Goal: Task Accomplishment & Management: Complete application form

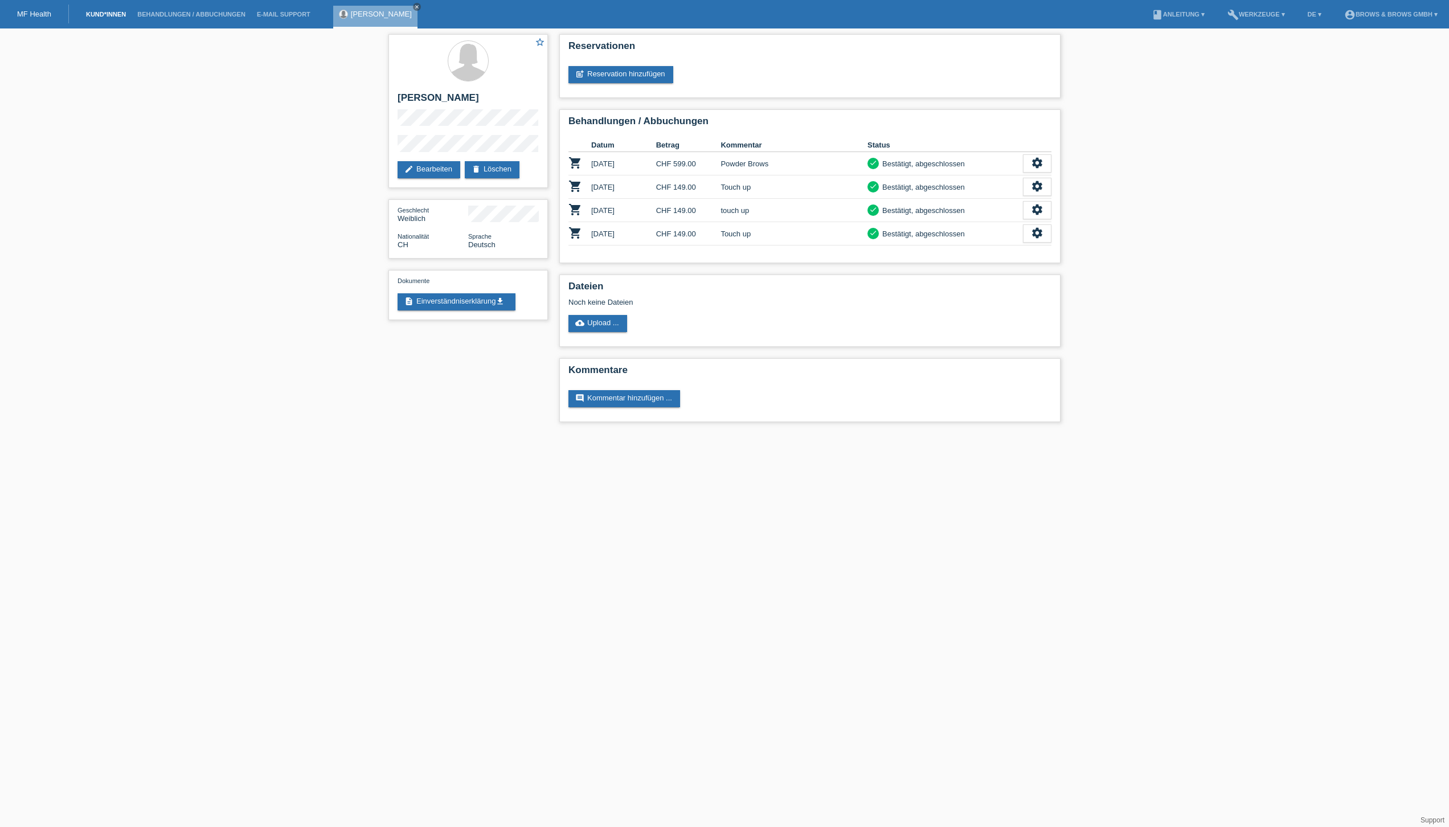
click at [105, 17] on link "Kund*innen" at bounding box center [105, 14] width 51 height 7
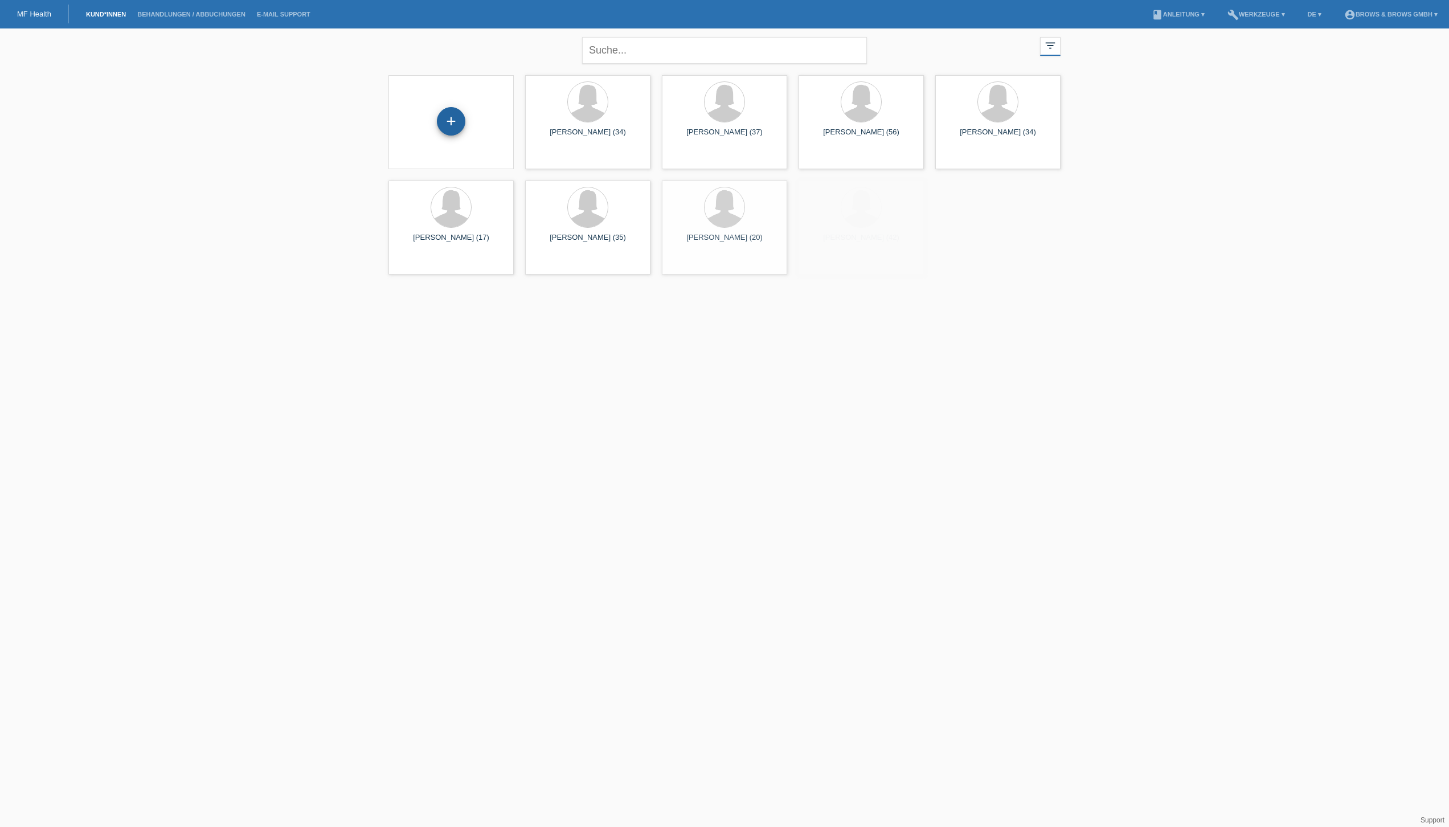
click at [445, 120] on div "+" at bounding box center [451, 121] width 28 height 28
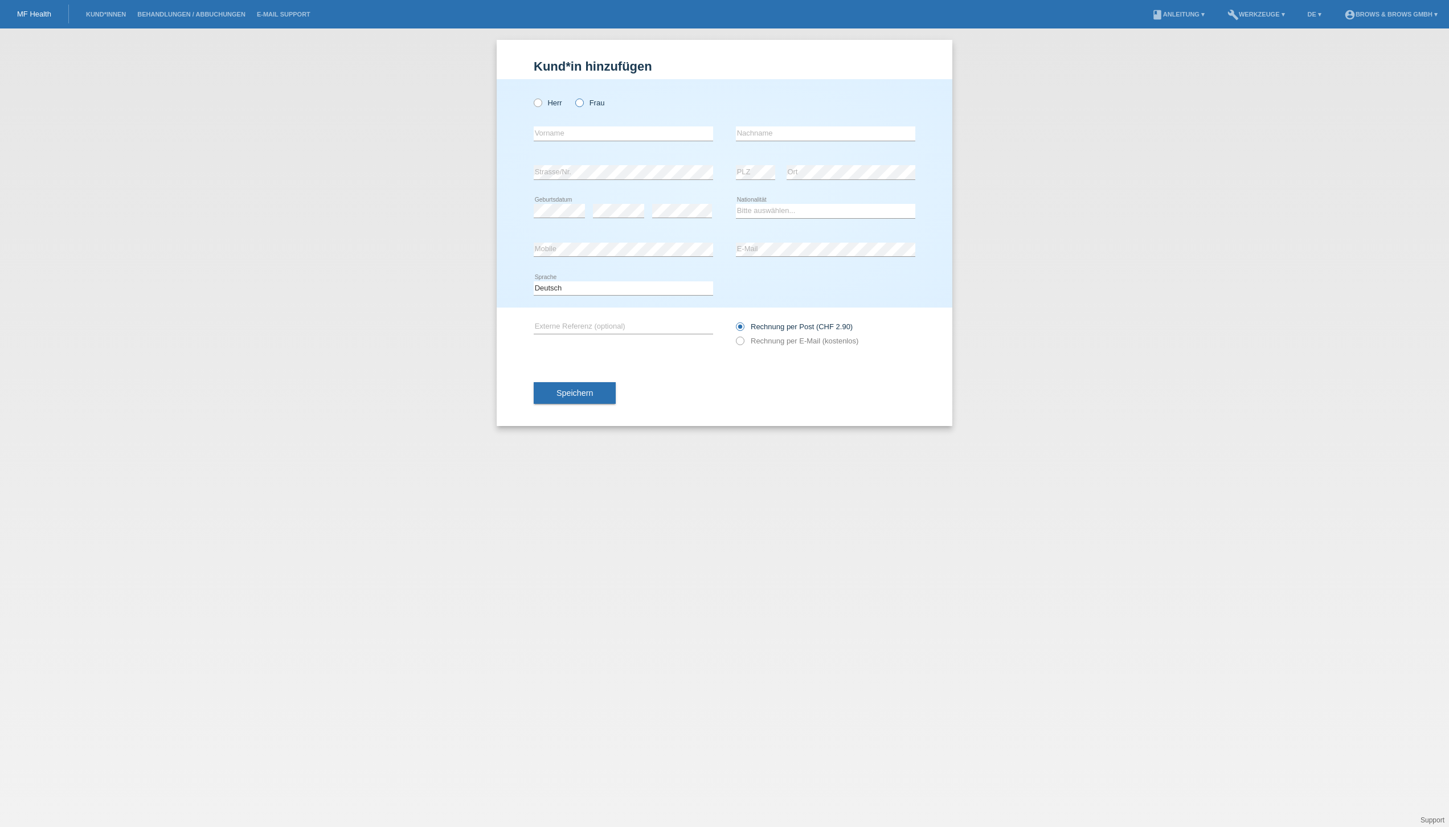
click at [574, 97] on icon at bounding box center [574, 97] width 0 height 0
click at [580, 101] on input "Frau" at bounding box center [578, 102] width 7 height 7
radio input "true"
type input "Thirza"
type input "Kovacs"
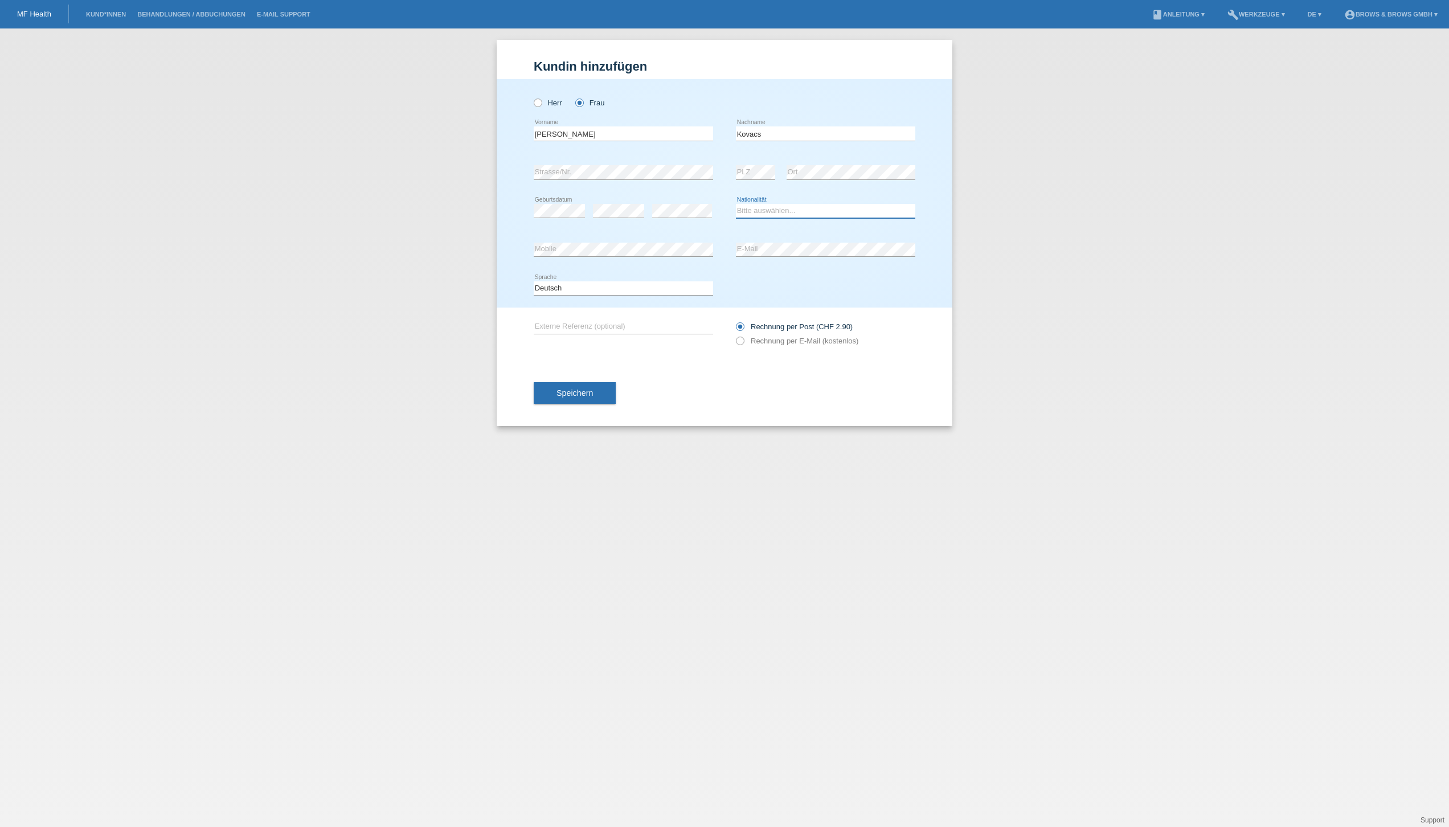
select select "CH"
drag, startPoint x: 739, startPoint y: 343, endPoint x: 631, endPoint y: 353, distance: 108.1
click at [734, 335] on icon at bounding box center [734, 335] width 0 height 0
click at [739, 343] on input "Rechnung per E-Mail (kostenlos)" at bounding box center [739, 344] width 7 height 14
radio input "true"
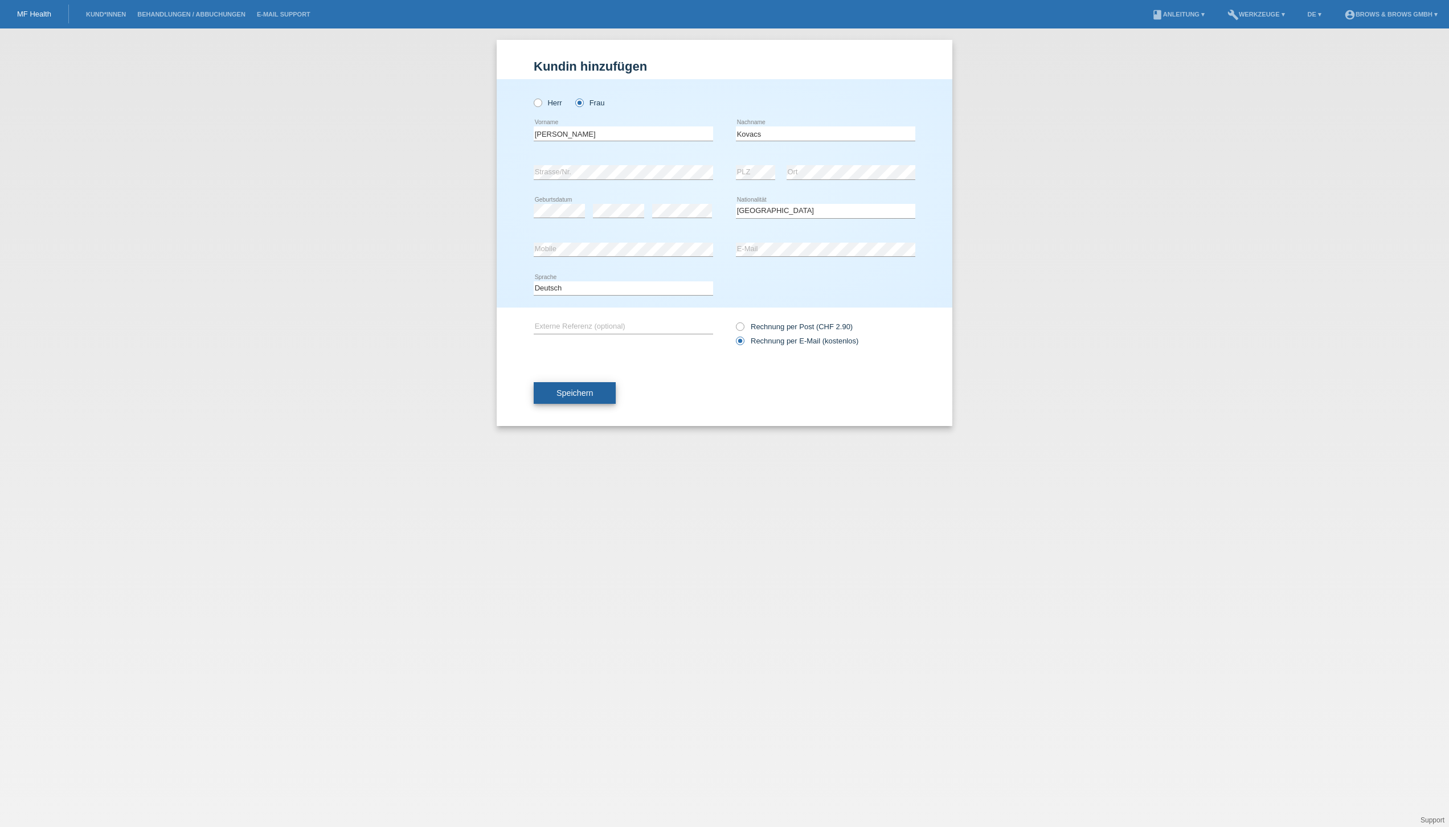
click at [568, 388] on span "Speichern" at bounding box center [574, 392] width 36 height 9
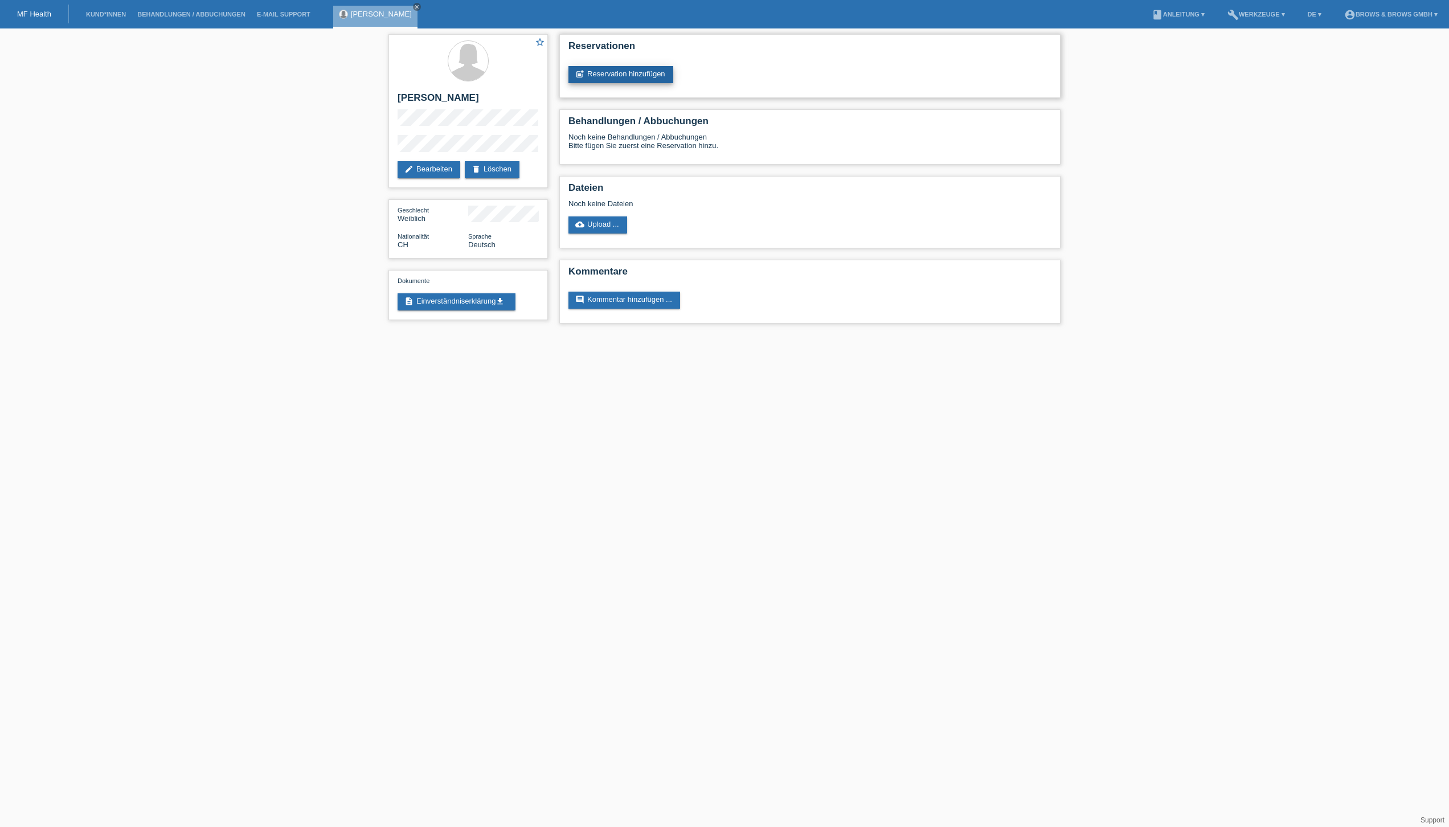
click at [611, 76] on link "post_add Reservation hinzufügen" at bounding box center [620, 74] width 105 height 17
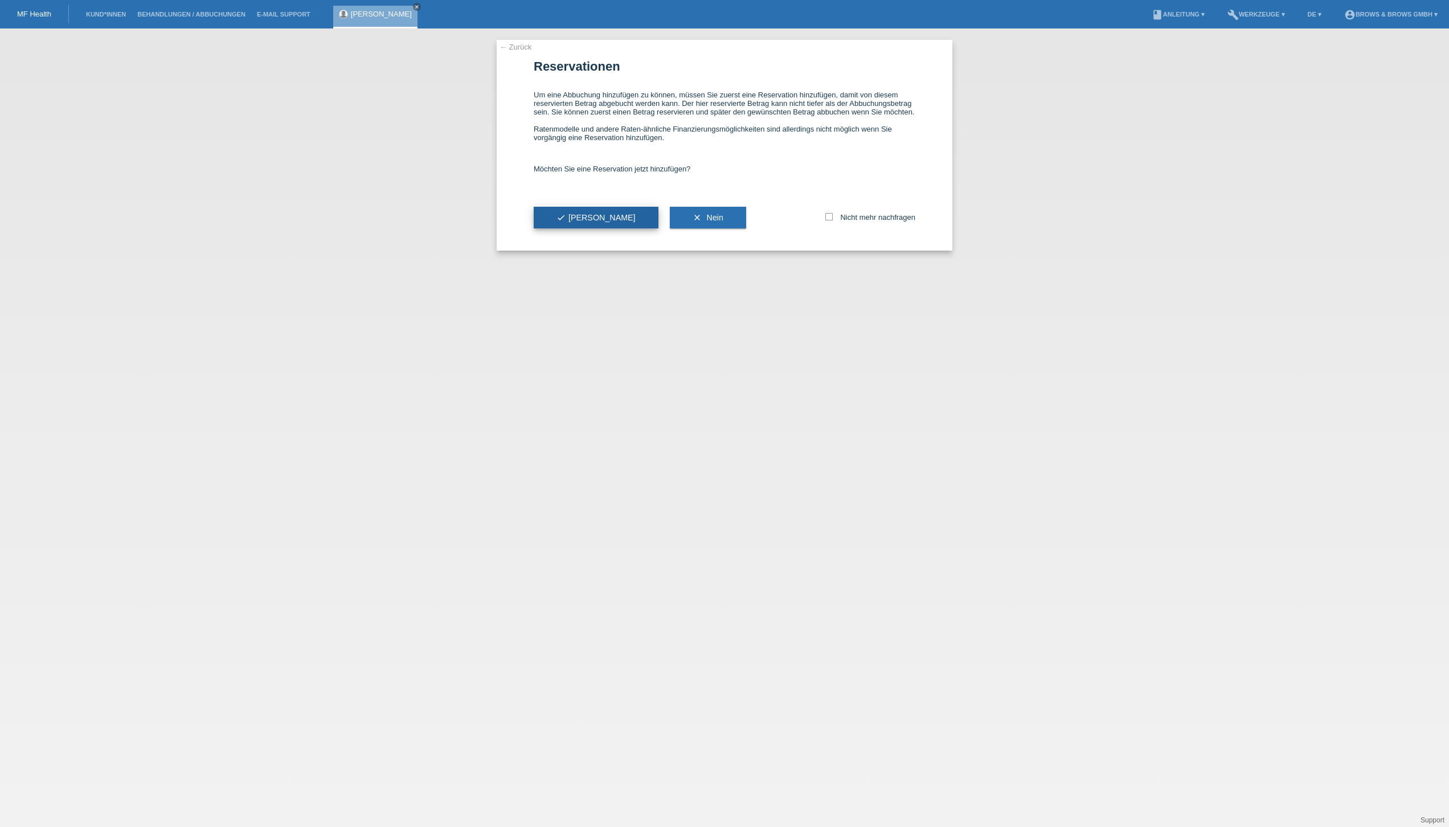
click at [593, 216] on button "check Ja" at bounding box center [596, 218] width 125 height 22
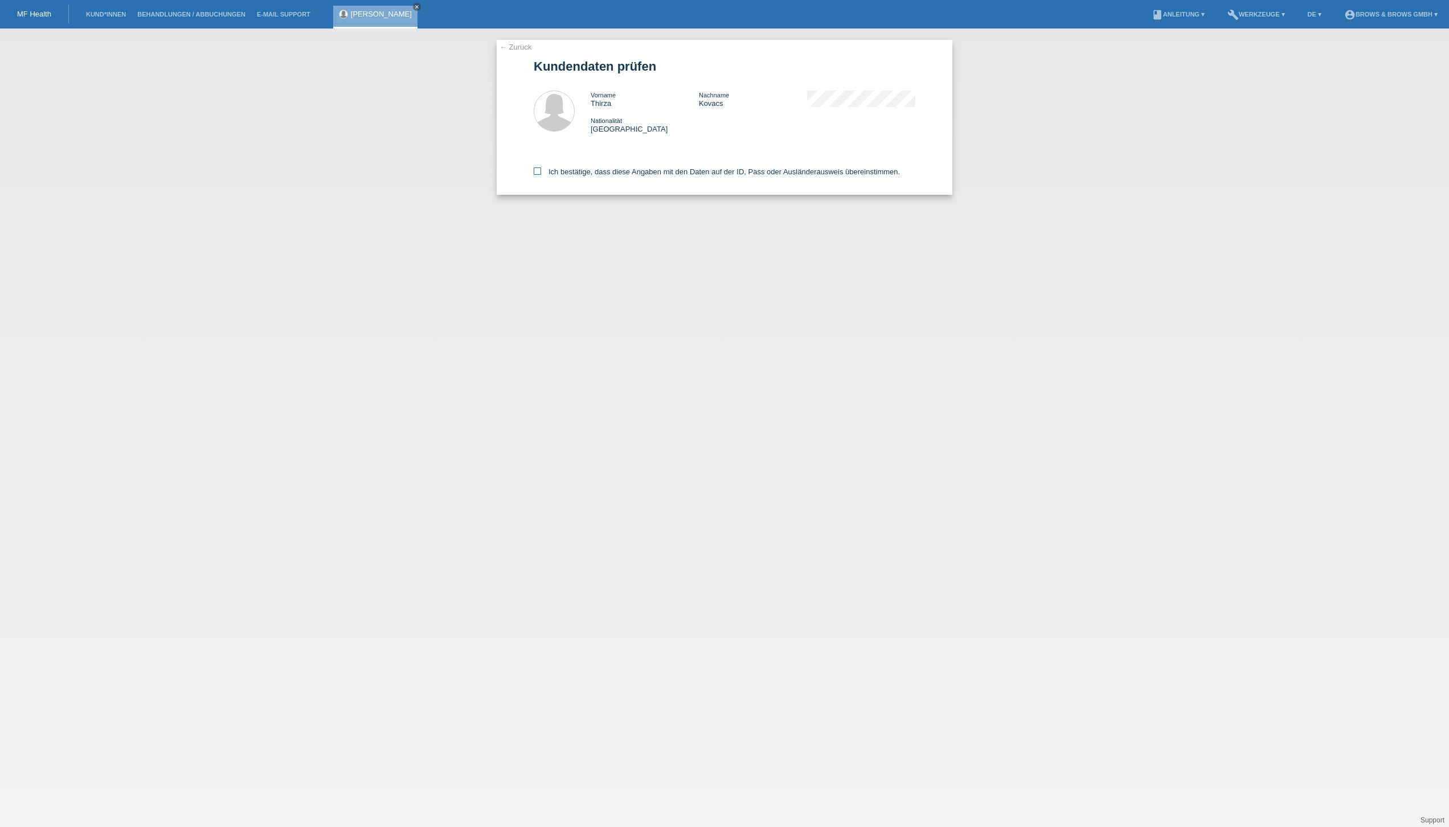
click at [536, 170] on icon at bounding box center [537, 170] width 7 height 7
click at [536, 170] on input "Ich bestätige, dass diese Angaben mit den Daten auf der ID, Pass oder Ausländer…" at bounding box center [537, 170] width 7 height 7
checkbox input "true"
